Goal: Task Accomplishment & Management: Use online tool/utility

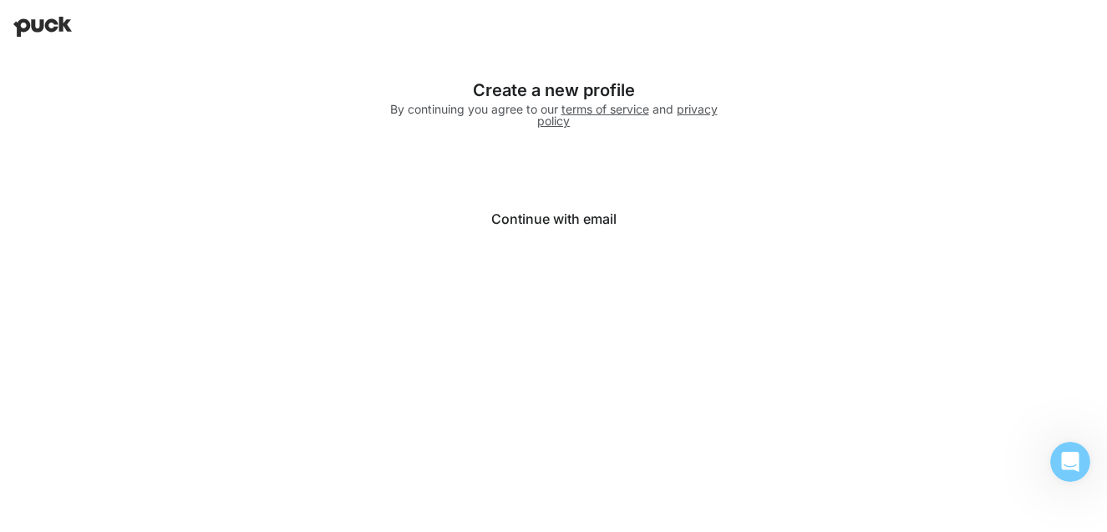
drag, startPoint x: 316, startPoint y: 94, endPoint x: 364, endPoint y: 110, distance: 51.0
click at [316, 94] on div "Create a new profile By continuing you agree to our terms of service and privac…" at bounding box center [554, 159] width 568 height 212
click at [604, 226] on button "Continue with email" at bounding box center [554, 219] width 334 height 40
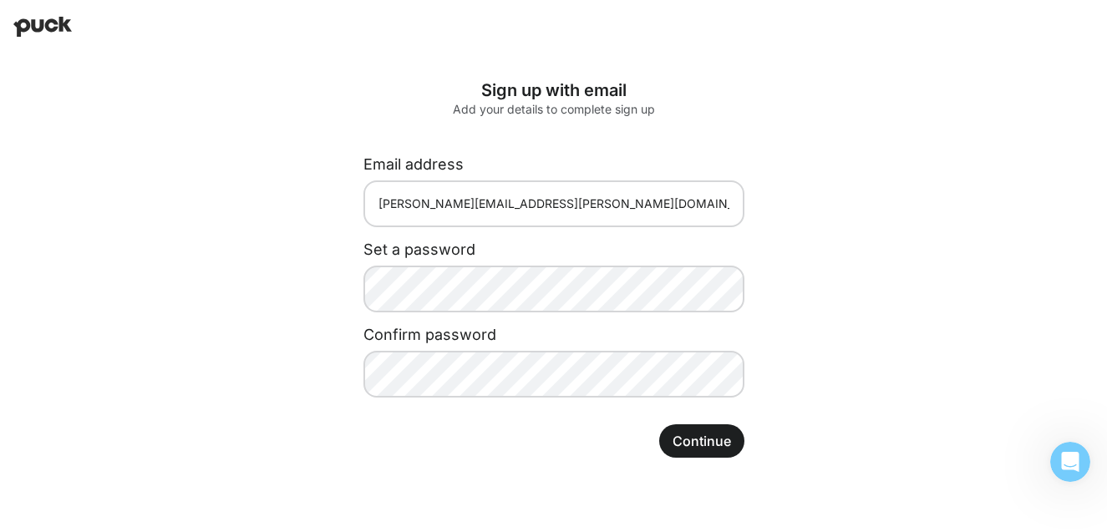
click at [704, 434] on button "Continue" at bounding box center [701, 441] width 85 height 33
click at [700, 453] on button "Continue" at bounding box center [701, 441] width 85 height 33
click at [708, 446] on button "Continue" at bounding box center [701, 441] width 85 height 33
click at [723, 455] on button "Continue" at bounding box center [701, 441] width 85 height 33
click at [703, 445] on button "Continue" at bounding box center [701, 441] width 85 height 33
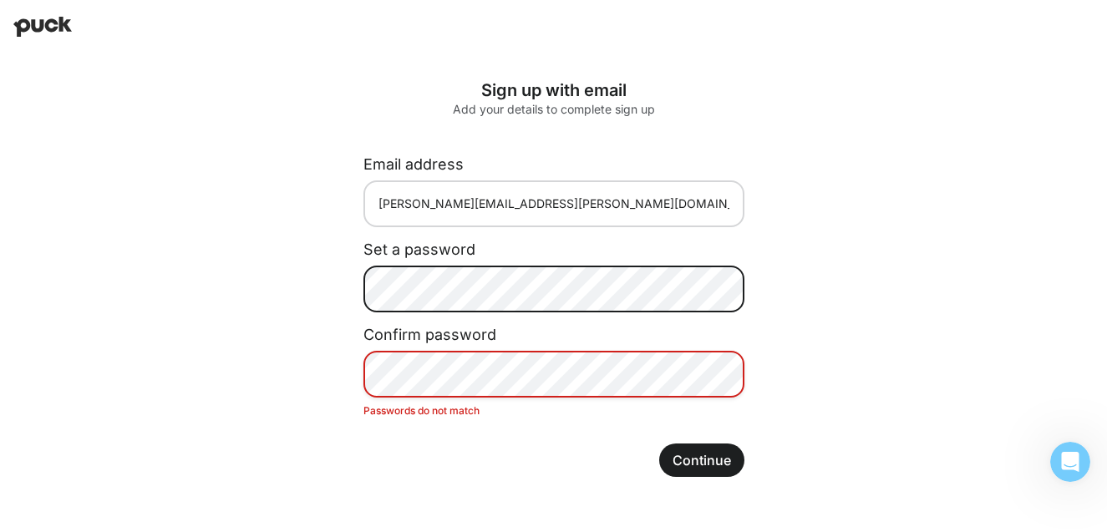
click at [104, 280] on div "Link expired Your link to claim your account has expired. Please contact a Puck…" at bounding box center [553, 278] width 1107 height 450
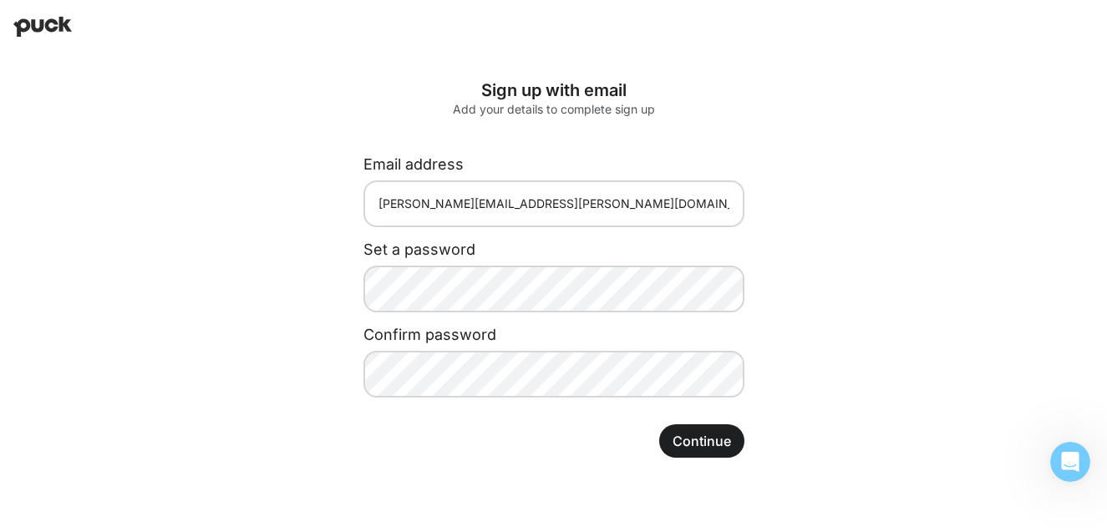
click at [693, 448] on button "Continue" at bounding box center [701, 441] width 85 height 33
click at [692, 449] on button "Continue" at bounding box center [701, 441] width 85 height 33
click at [713, 430] on button "Continue" at bounding box center [701, 441] width 85 height 33
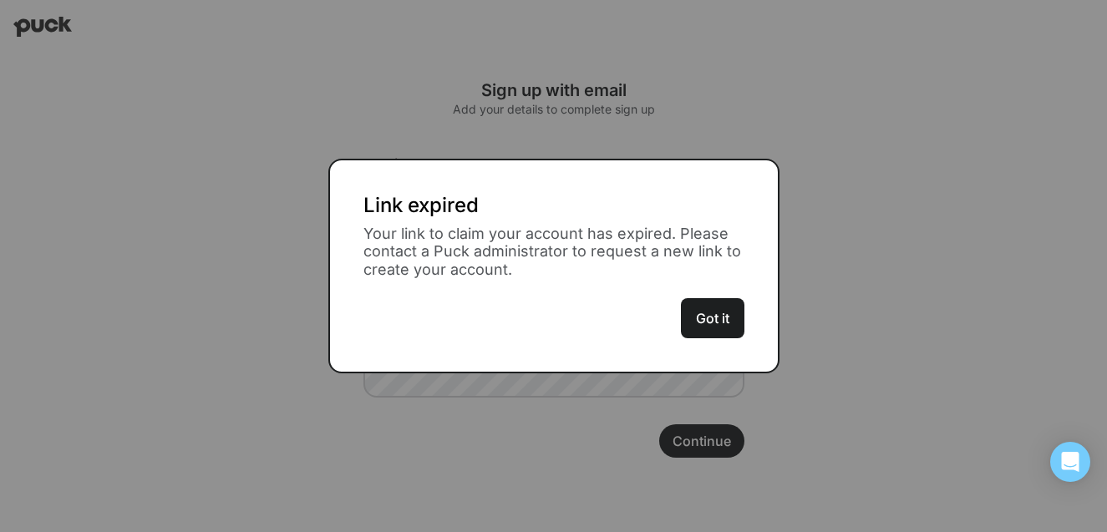
click at [733, 316] on button "Got it" at bounding box center [713, 318] width 64 height 40
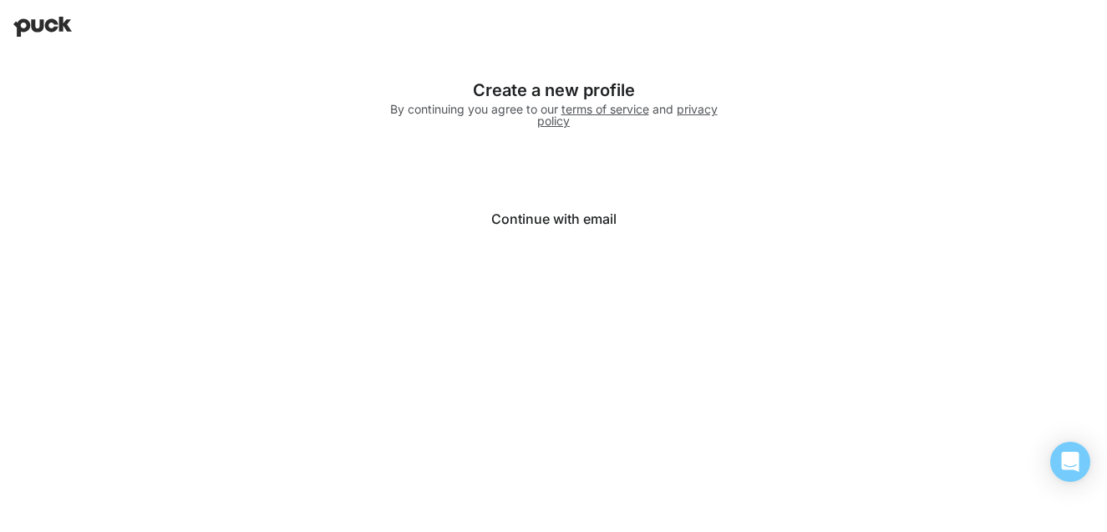
click at [521, 226] on button "Continue with email" at bounding box center [554, 219] width 334 height 40
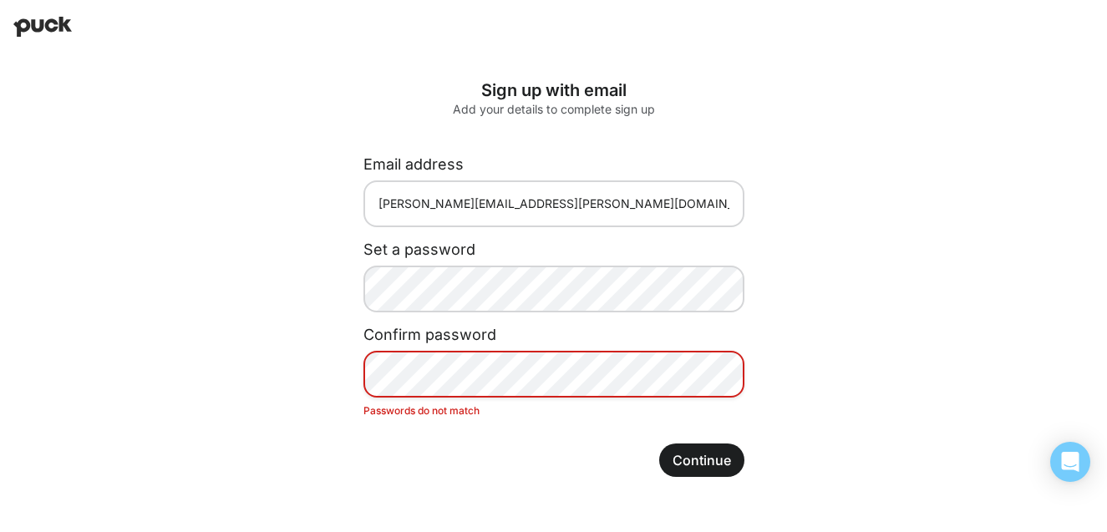
click at [337, 342] on div "Sign up with email Add your details to complete sign up Email address nancie.ha…" at bounding box center [554, 278] width 435 height 450
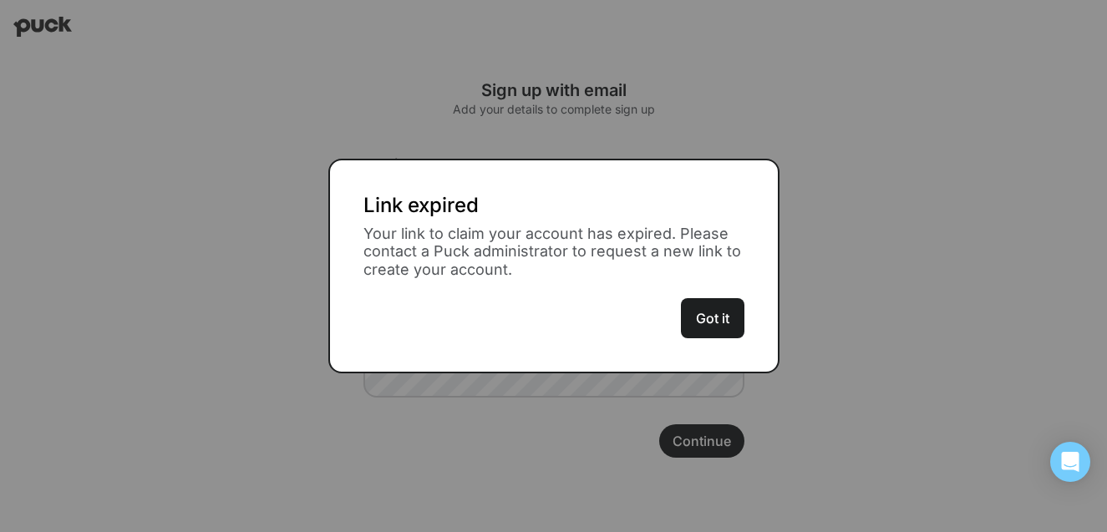
click at [712, 312] on button "Got it" at bounding box center [713, 318] width 64 height 40
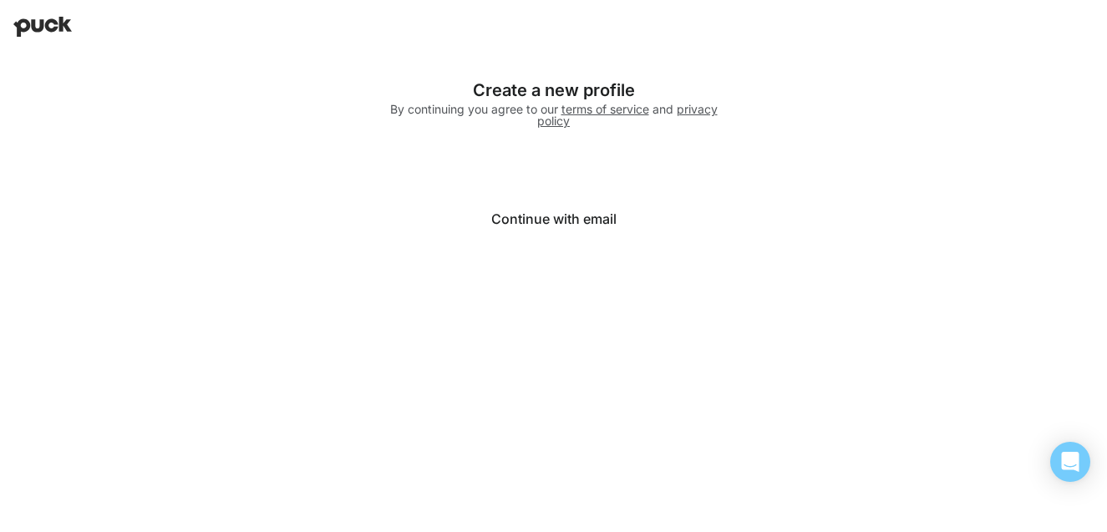
click at [532, 227] on button "Continue with email" at bounding box center [554, 219] width 334 height 40
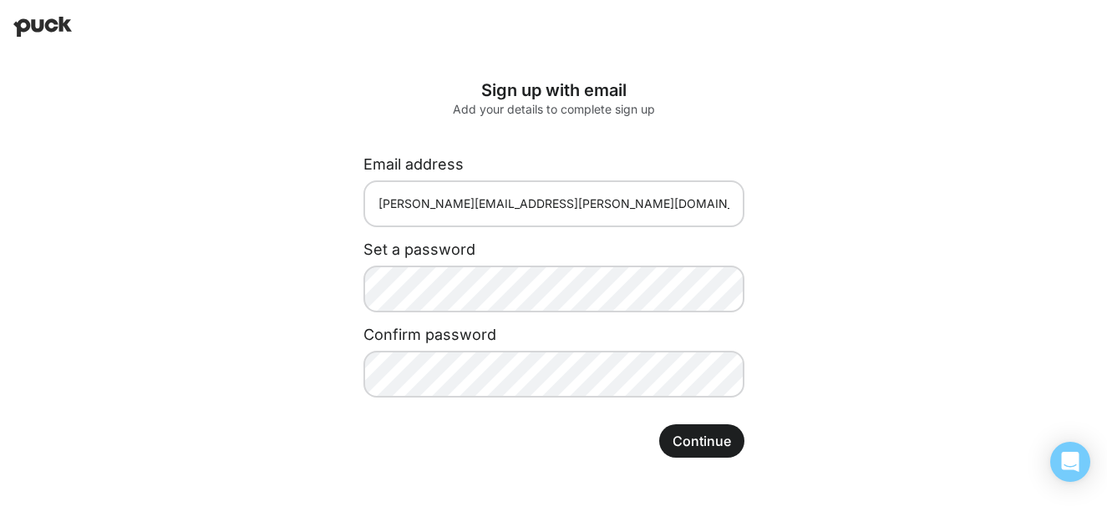
click at [672, 436] on button "Continue" at bounding box center [701, 441] width 85 height 33
click at [688, 457] on div "Sign up with email Add your details to complete sign up Email address nancie.ha…" at bounding box center [554, 268] width 435 height 431
click at [681, 432] on button "Continue" at bounding box center [701, 441] width 85 height 33
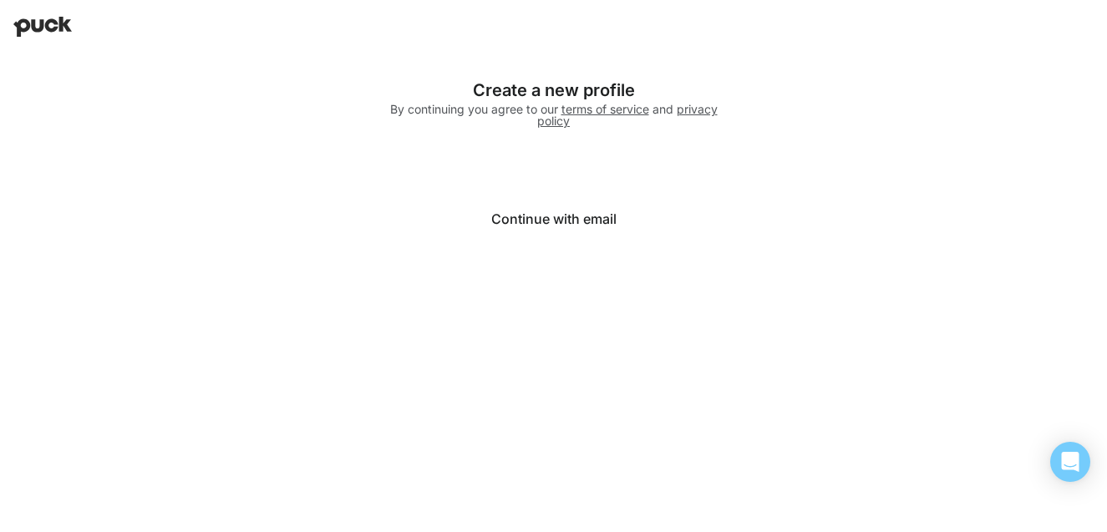
click at [537, 223] on button "Continue with email" at bounding box center [554, 219] width 334 height 40
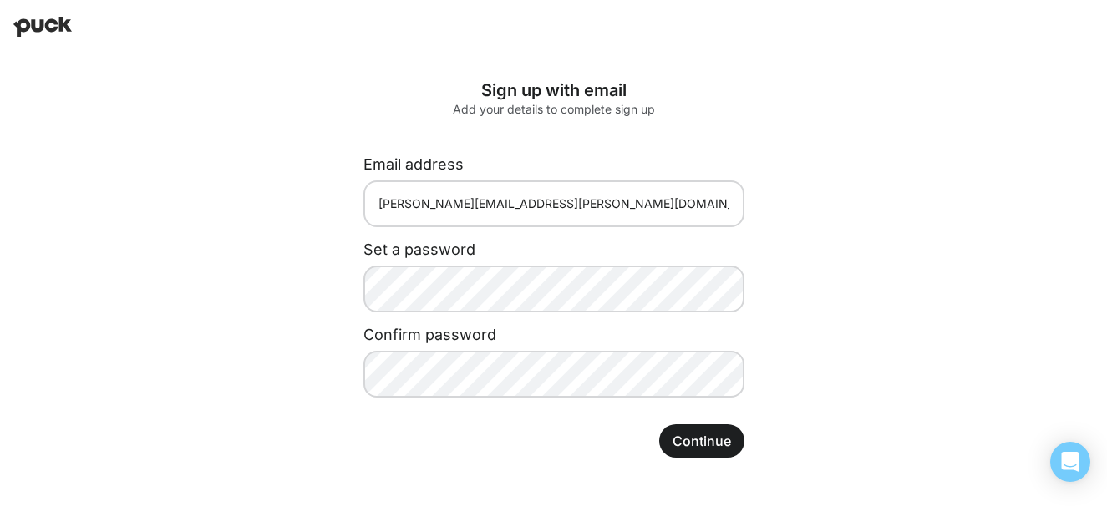
click at [737, 440] on button "Continue" at bounding box center [701, 441] width 85 height 33
click at [698, 446] on button "Continue" at bounding box center [701, 441] width 85 height 33
click at [706, 435] on button "Continue" at bounding box center [701, 441] width 85 height 33
click at [634, 59] on div "Sign up with email Add your details to complete sign up Email address nancie.ha…" at bounding box center [554, 268] width 435 height 431
click at [730, 443] on button "Continue" at bounding box center [701, 441] width 85 height 33
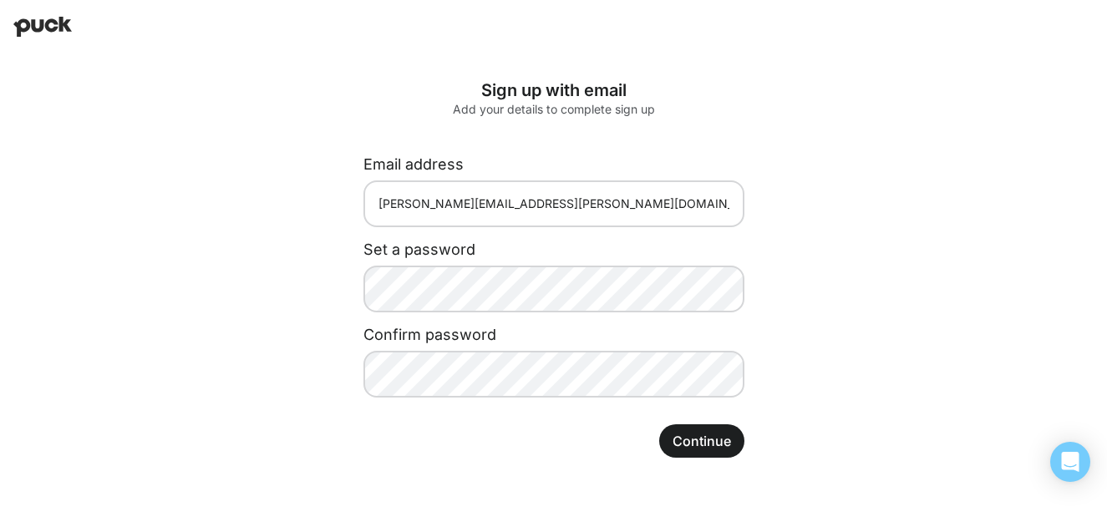
click at [738, 450] on button "Continue" at bounding box center [701, 441] width 85 height 33
click at [258, 142] on div "Link expired Your link to claim your account has expired. Please contact a Puck…" at bounding box center [553, 268] width 1107 height 431
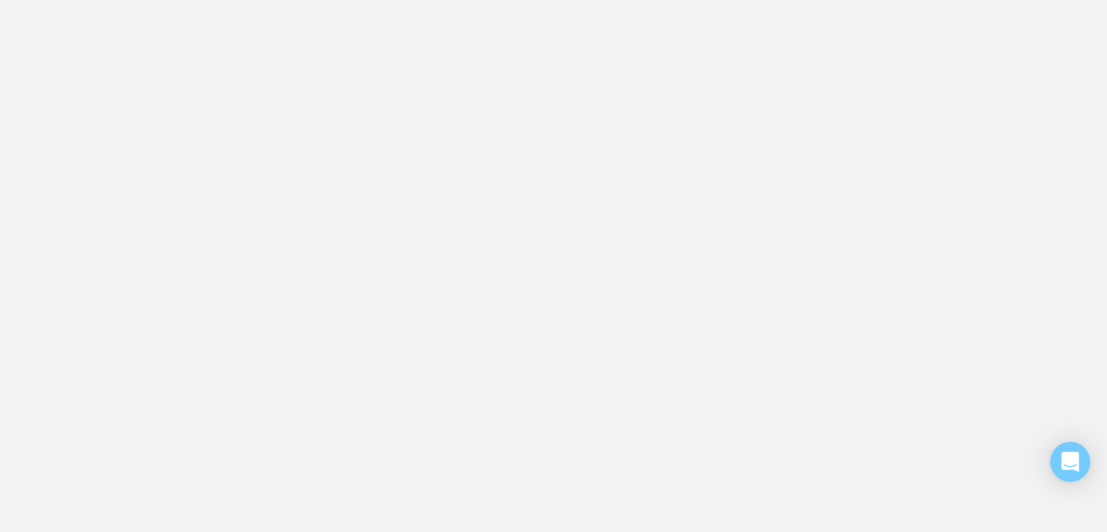
click at [290, 0] on html at bounding box center [553, 0] width 1107 height 0
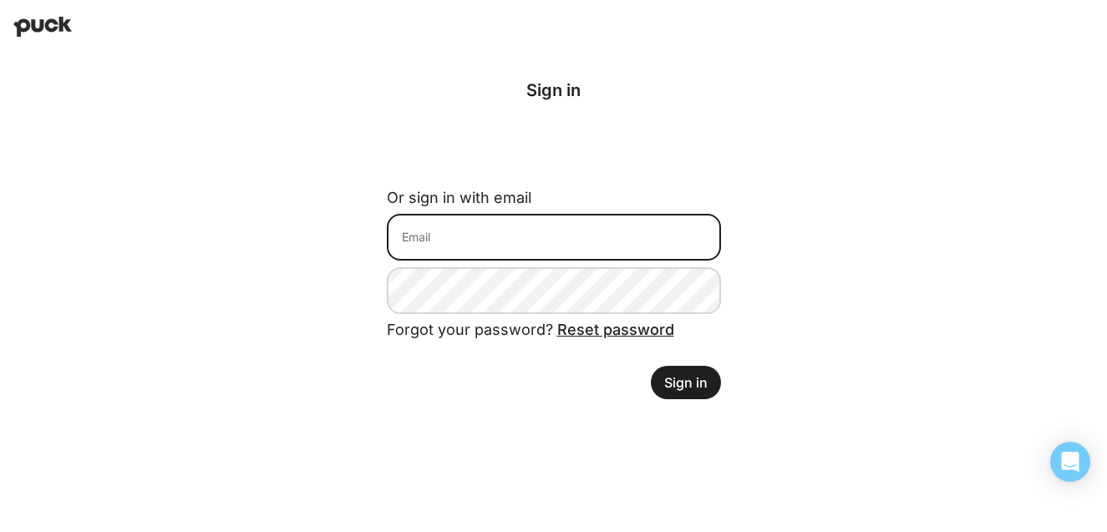
click at [438, 238] on input at bounding box center [554, 237] width 334 height 47
type input "nancie.halfmann@color-ext.com"
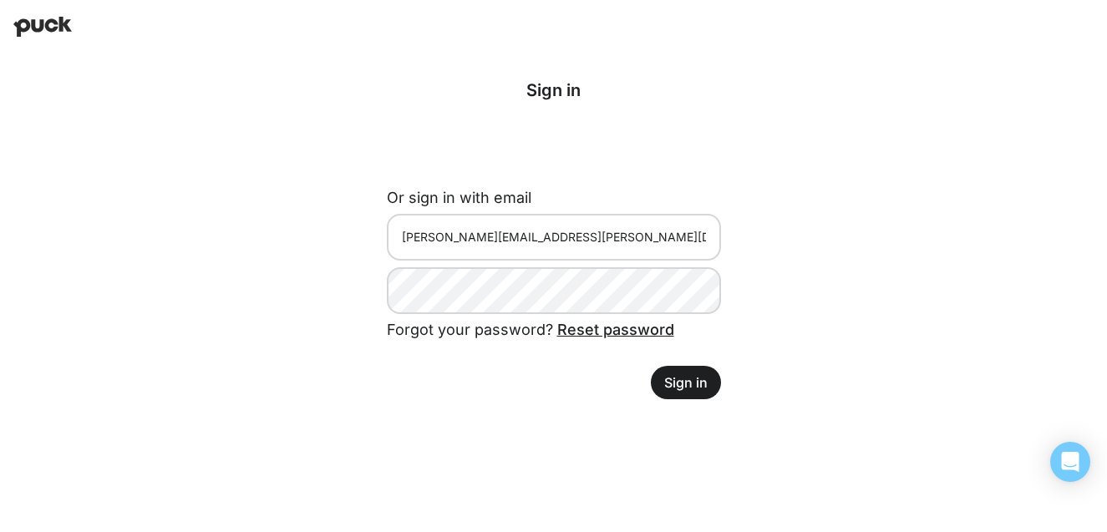
click at [711, 384] on button "Sign in" at bounding box center [686, 382] width 70 height 33
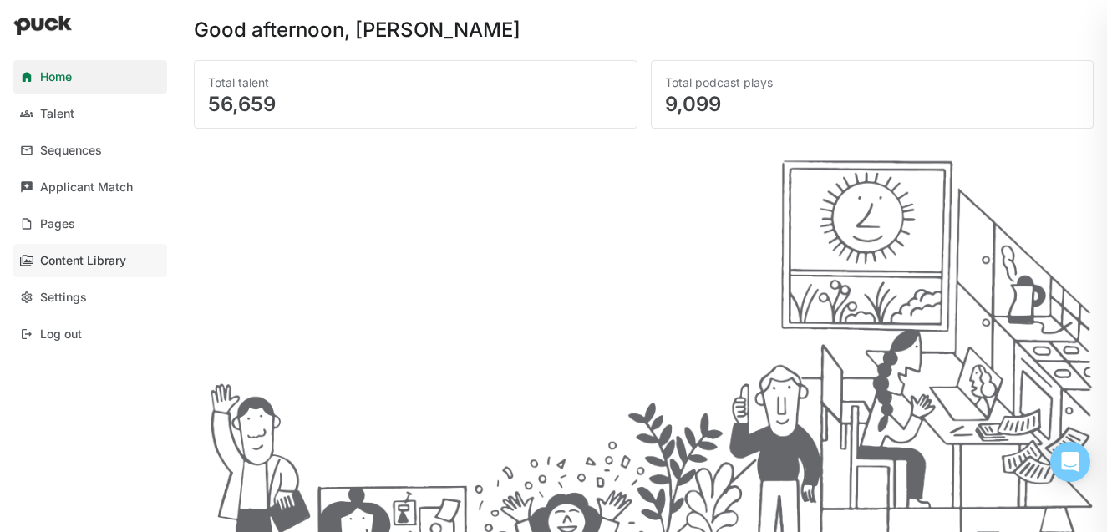
click at [78, 272] on link "Content Library" at bounding box center [90, 260] width 154 height 33
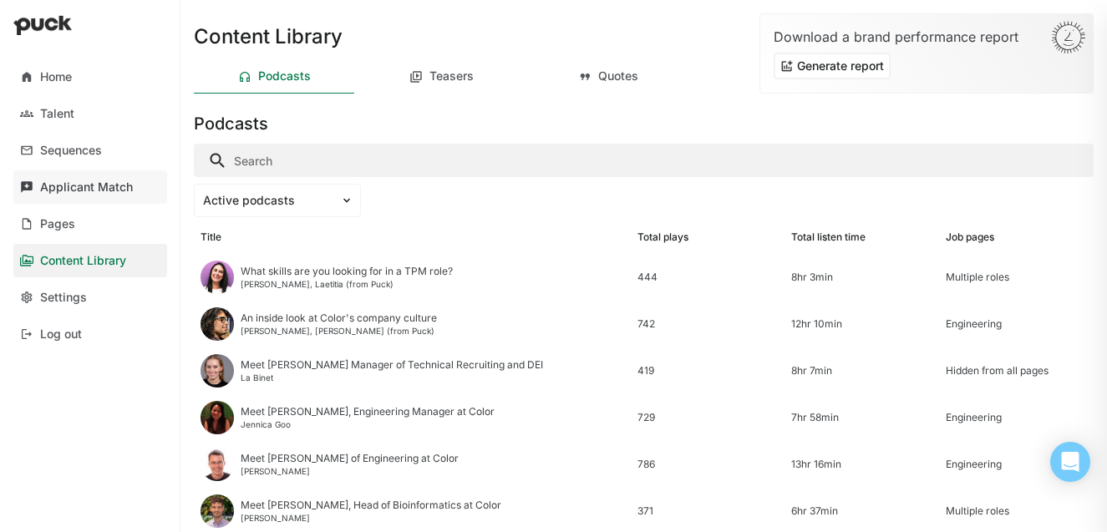
click at [130, 191] on div "Applicant Match" at bounding box center [86, 188] width 93 height 14
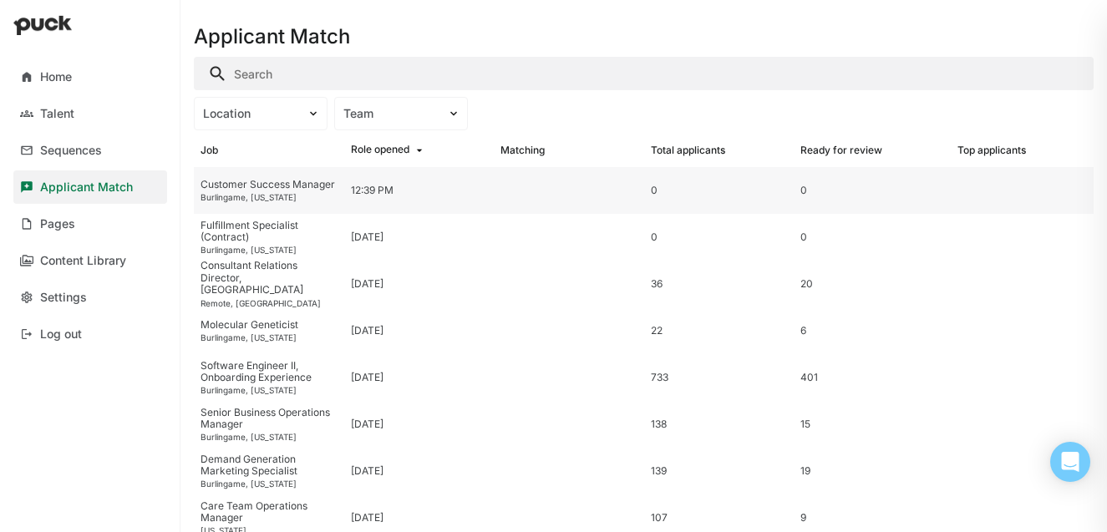
click at [258, 192] on div "Burlingame, California" at bounding box center [269, 197] width 137 height 10
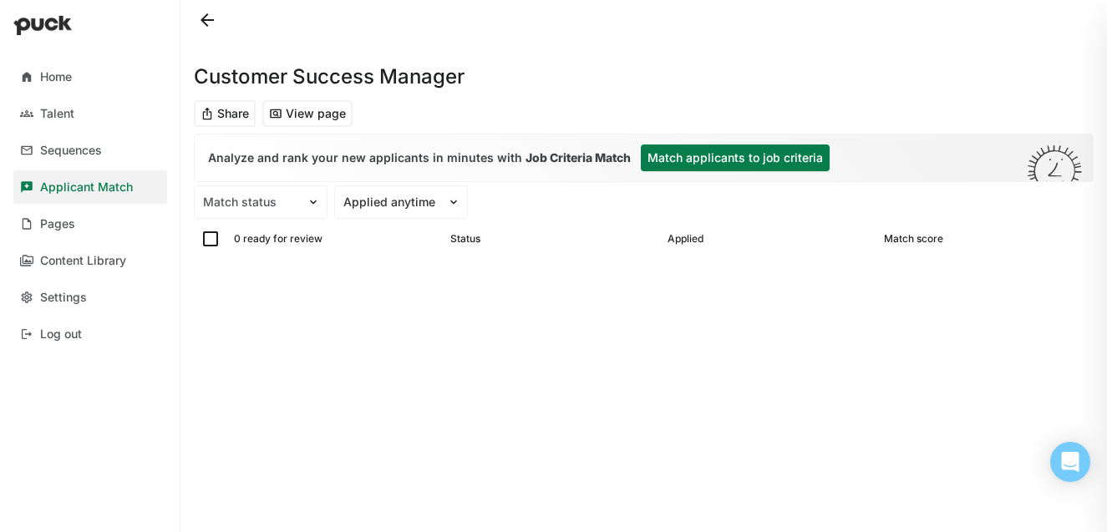
click at [641, 165] on button "Match applicants to job criteria" at bounding box center [735, 158] width 189 height 27
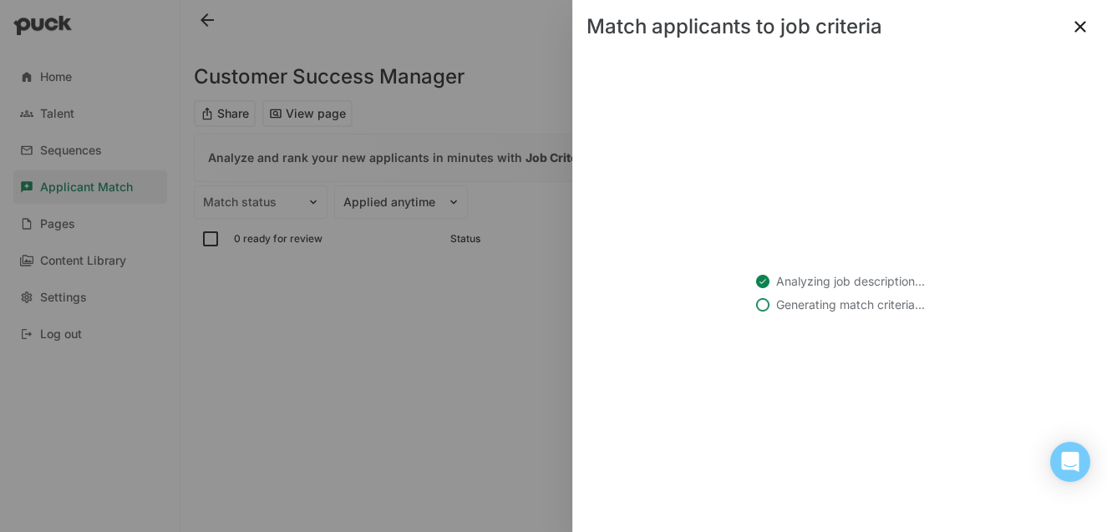
click at [506, 99] on div at bounding box center [553, 266] width 1107 height 532
click at [199, 47] on div at bounding box center [553, 266] width 1107 height 532
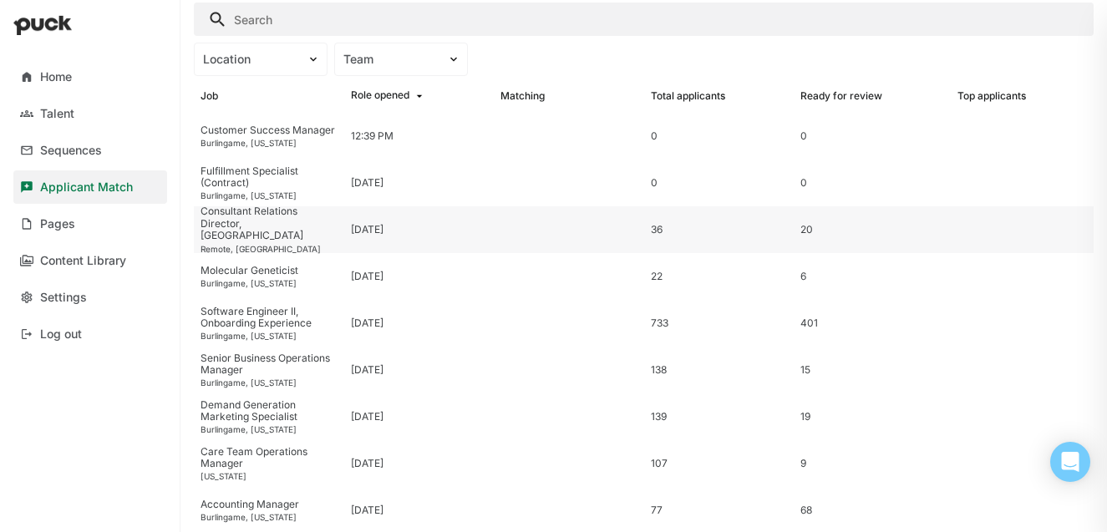
scroll to position [65, 0]
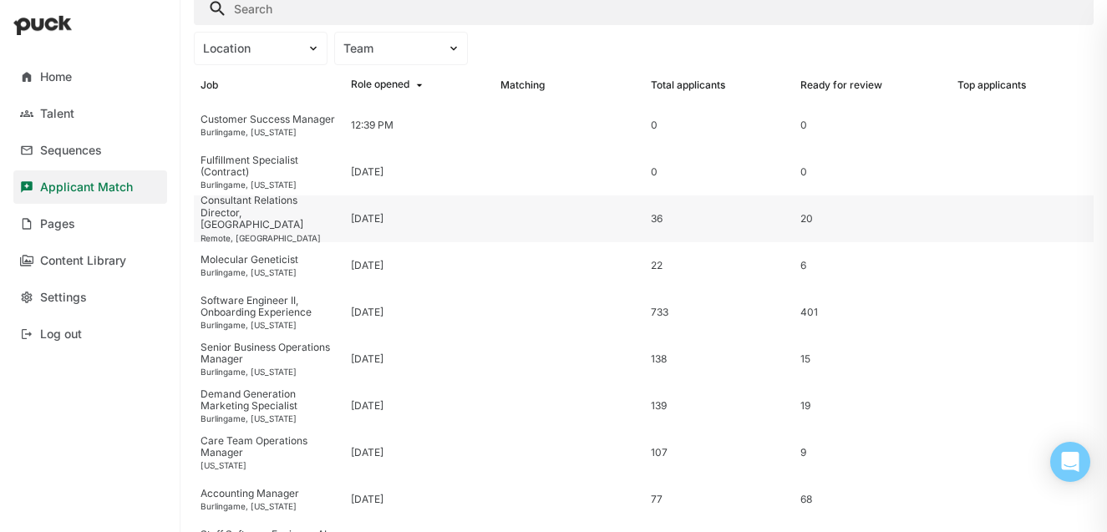
click at [275, 278] on div "Molecular Geneticist Burlingame, California" at bounding box center [269, 265] width 150 height 47
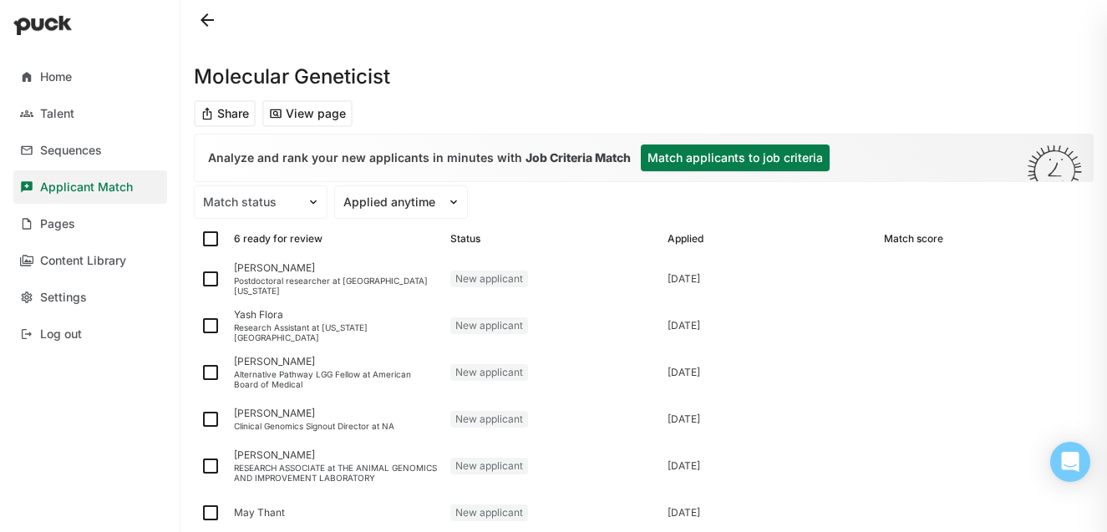
click at [206, 16] on button at bounding box center [207, 20] width 27 height 27
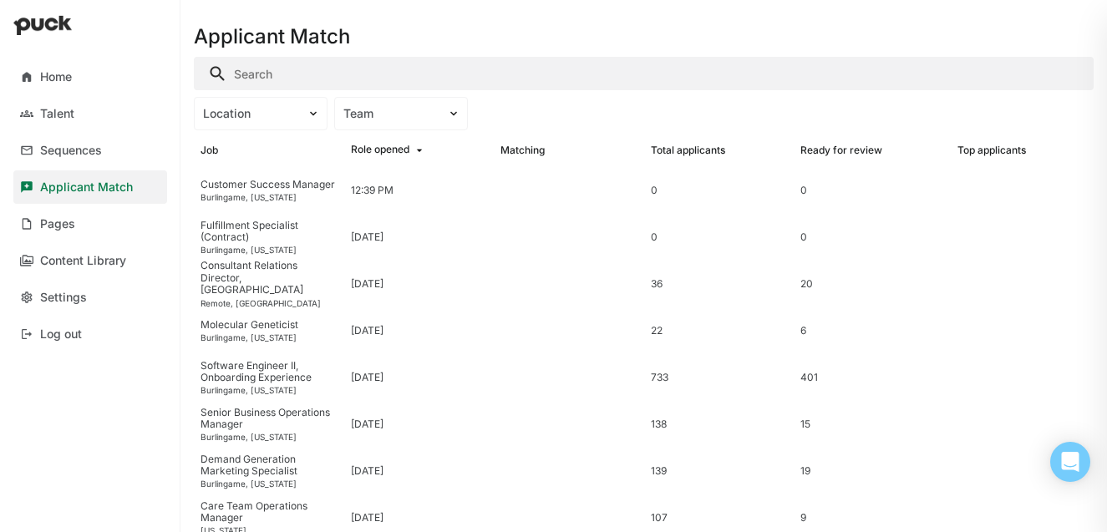
click at [272, 82] on input "Search" at bounding box center [644, 73] width 900 height 33
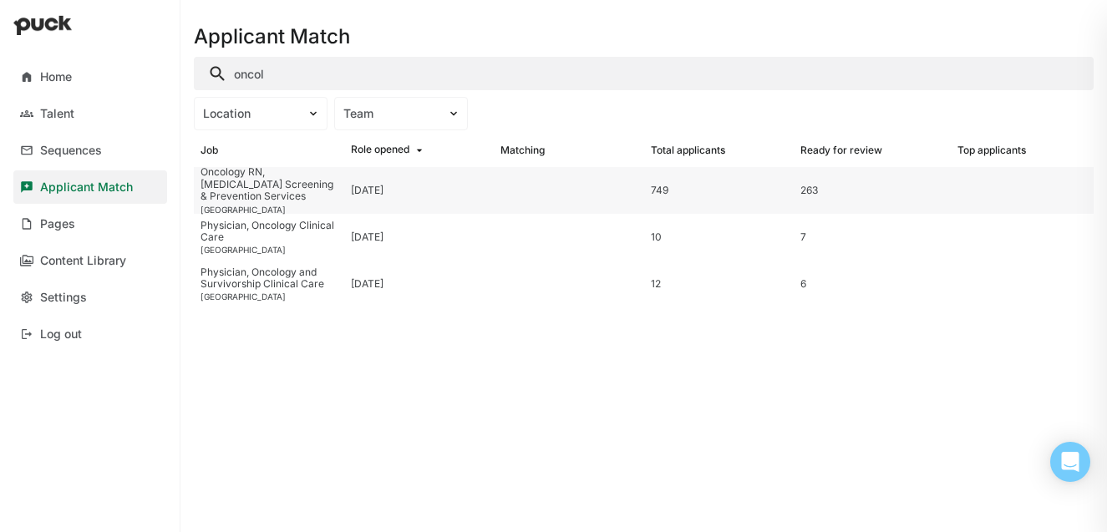
type input "oncol"
click at [303, 201] on div "Oncology RN, Cancer Screening & Prevention Services" at bounding box center [269, 184] width 137 height 36
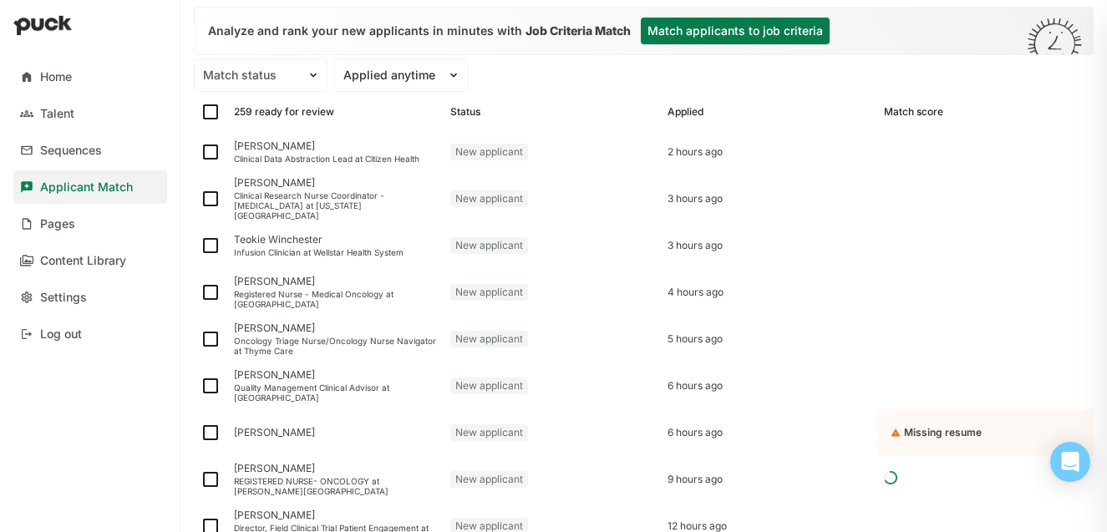
scroll to position [139, 0]
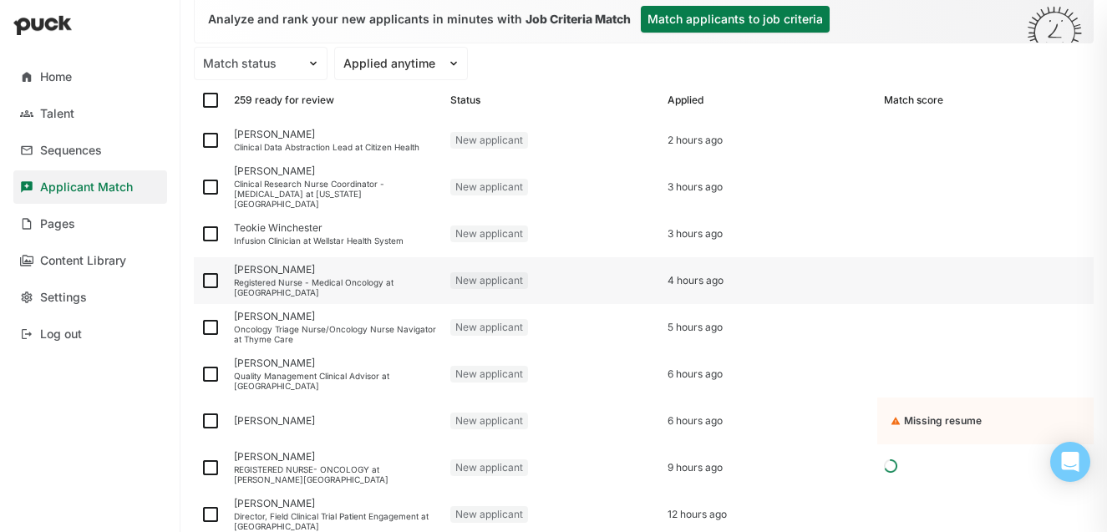
click at [282, 278] on div "Registered Nurse - Medical Oncology at CoxHealth South Hospital" at bounding box center [335, 287] width 203 height 20
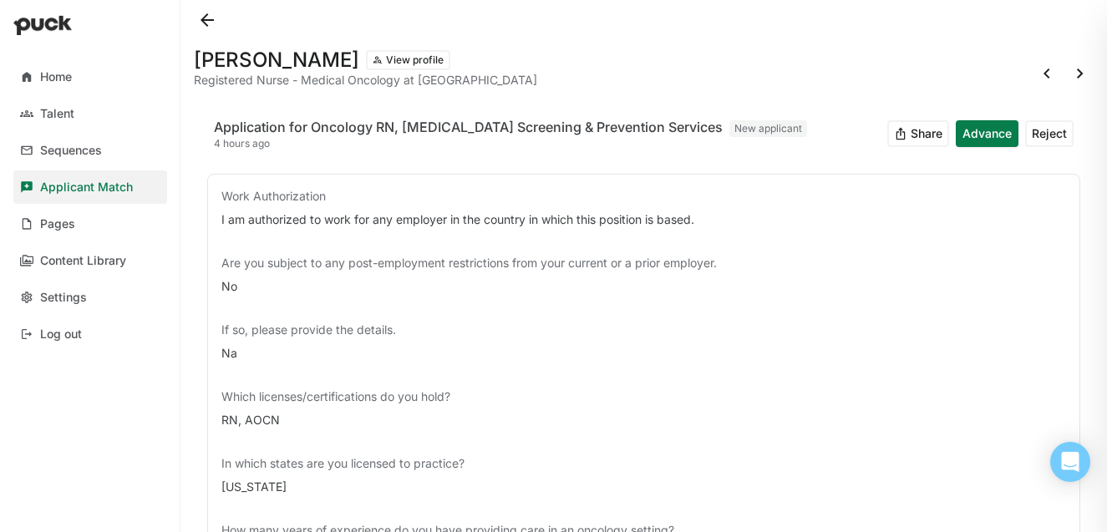
click at [196, 36] on div at bounding box center [644, 20] width 900 height 40
click at [211, 12] on button at bounding box center [207, 20] width 27 height 27
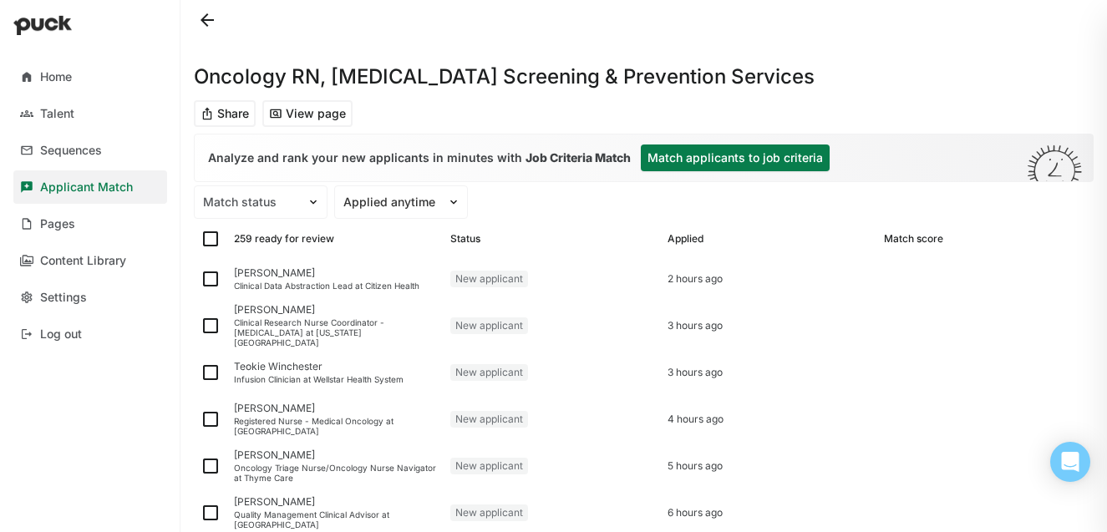
click at [674, 152] on button "Match applicants to job criteria" at bounding box center [735, 158] width 189 height 27
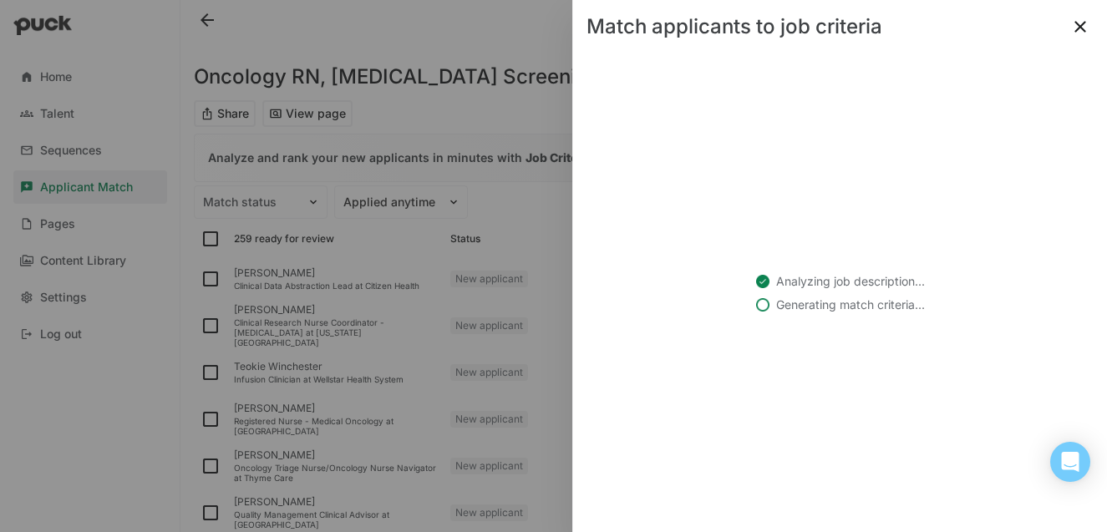
click at [445, 140] on div at bounding box center [553, 266] width 1107 height 532
click at [1084, 27] on button at bounding box center [1080, 26] width 27 height 27
